Goal: Task Accomplishment & Management: Use online tool/utility

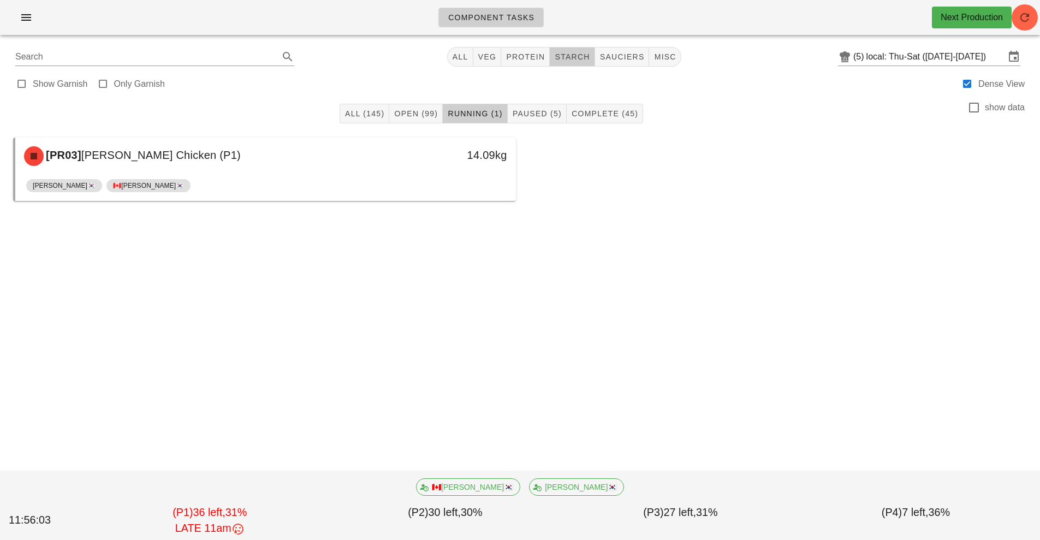
click at [573, 62] on button "starch" at bounding box center [572, 57] width 45 height 20
type input "team:starch"
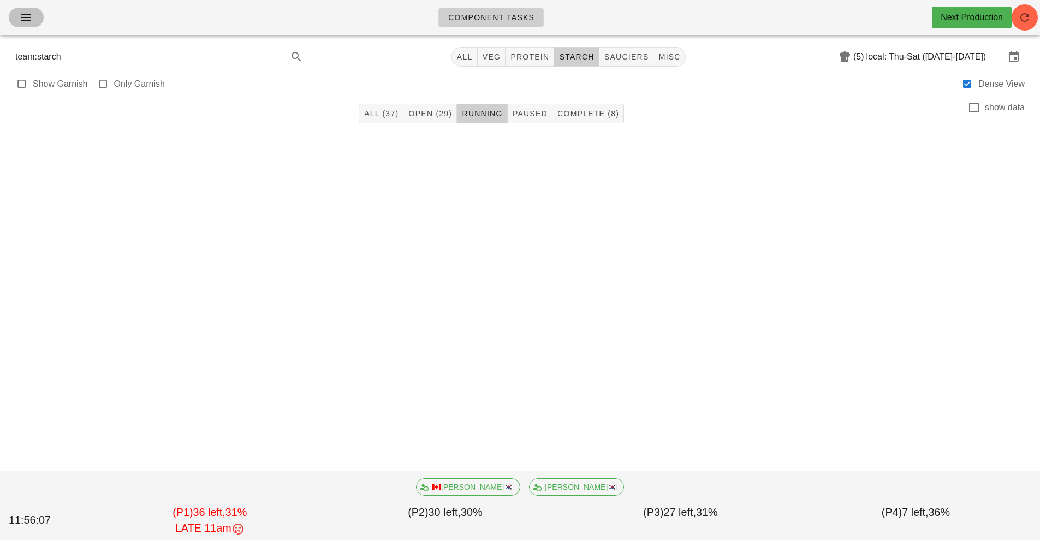
click at [25, 22] on icon "button" at bounding box center [26, 17] width 13 height 13
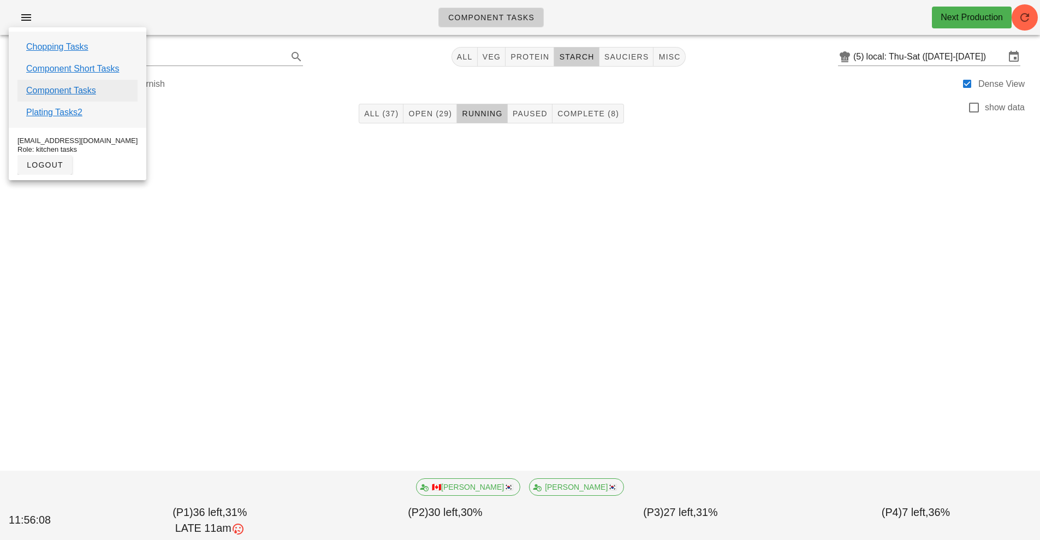
click at [91, 91] on link "Component Tasks" at bounding box center [61, 90] width 70 height 13
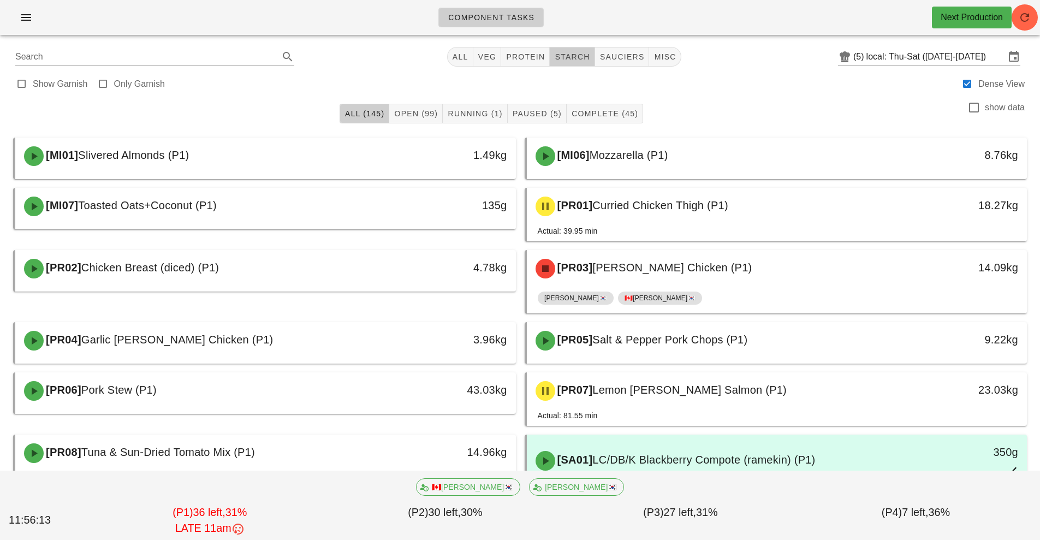
click at [567, 57] on span "starch" at bounding box center [571, 56] width 35 height 9
type input "team:starch"
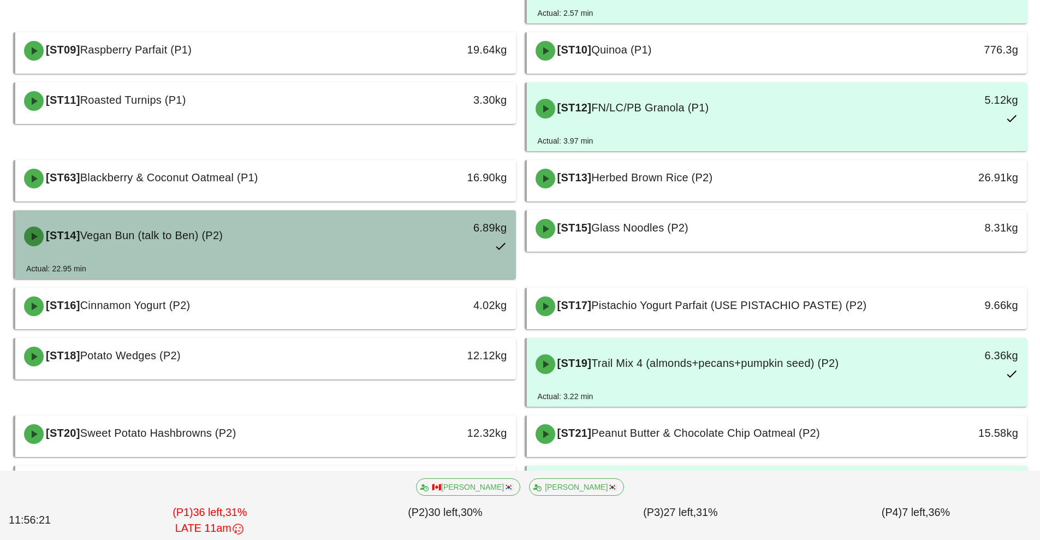
scroll to position [391, 0]
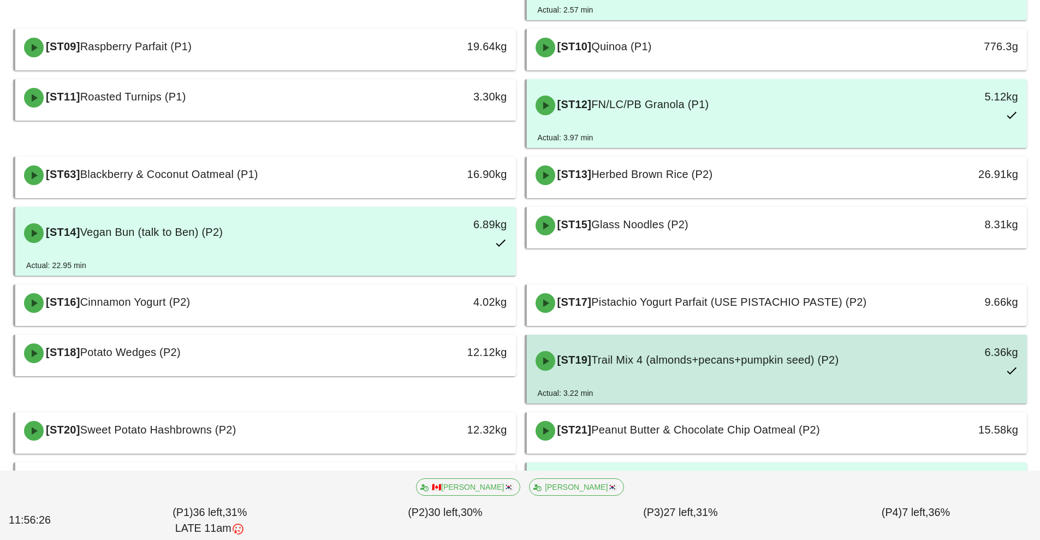
click at [692, 370] on div "[ST19] Trail Mix 4 (almonds+pecans+pumpkin seed) (P2)" at bounding box center [715, 360] width 372 height 33
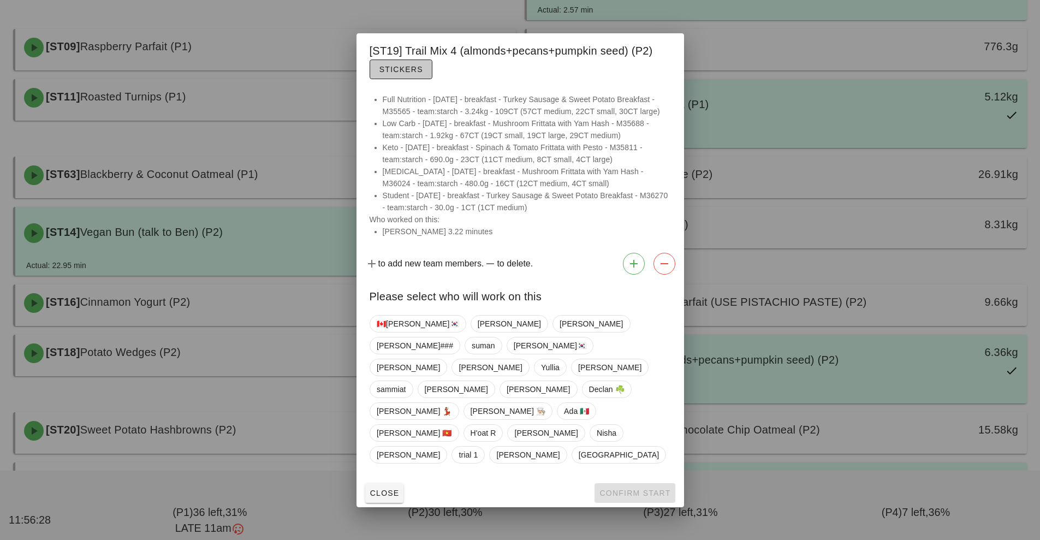
click at [387, 74] on span "Stickers" at bounding box center [401, 69] width 44 height 9
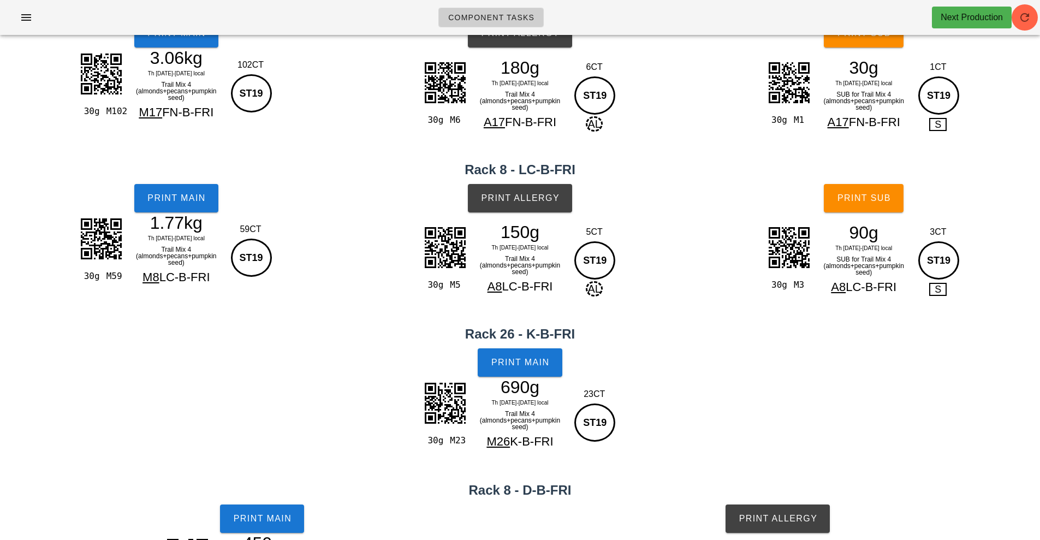
scroll to position [57, 0]
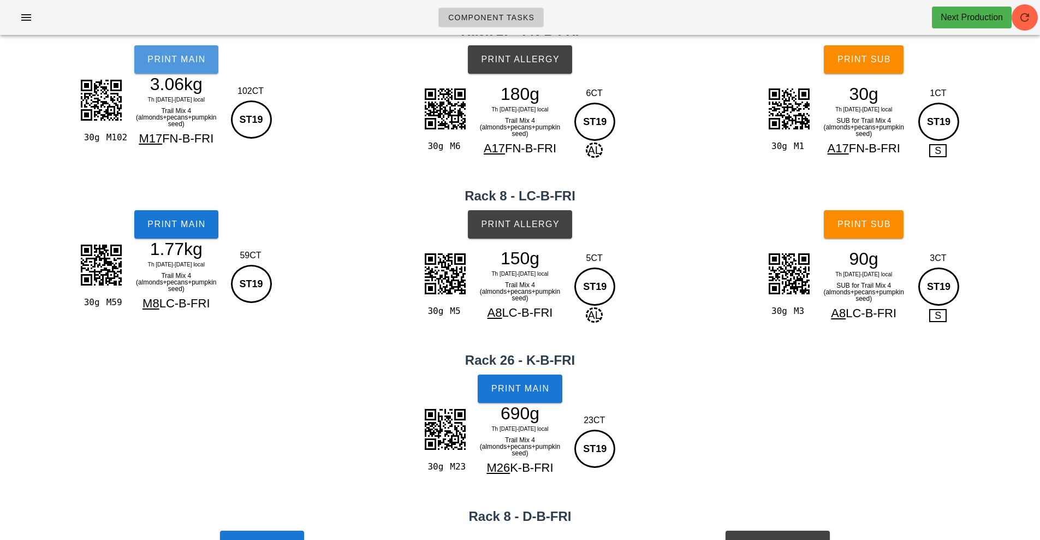
click at [168, 66] on button "Print Main" at bounding box center [176, 59] width 84 height 28
